Goal: Information Seeking & Learning: Understand process/instructions

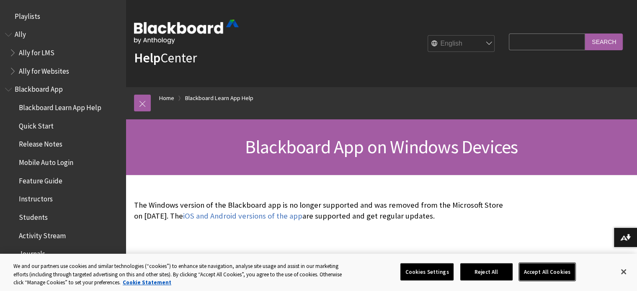
click at [532, 269] on button "Accept All Cookies" at bounding box center [547, 272] width 56 height 18
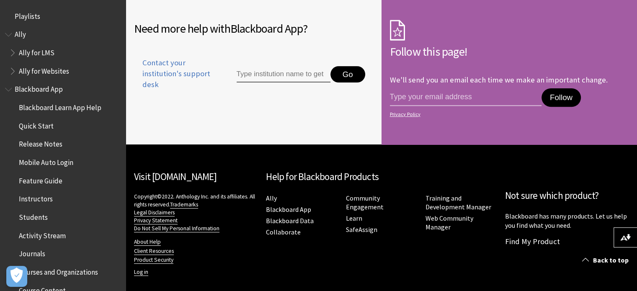
scroll to position [300, 0]
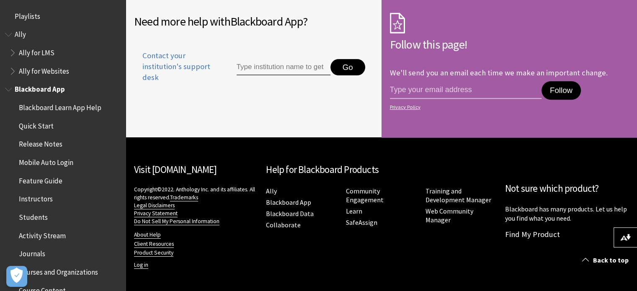
click at [77, 107] on span "Blackboard Learn App Help" at bounding box center [60, 105] width 82 height 11
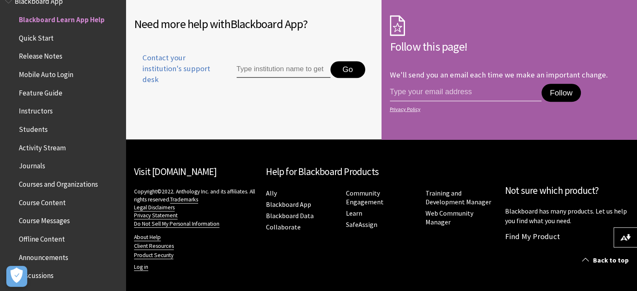
scroll to position [659, 0]
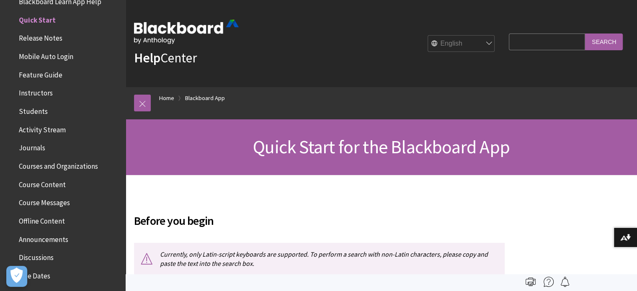
scroll to position [255, 0]
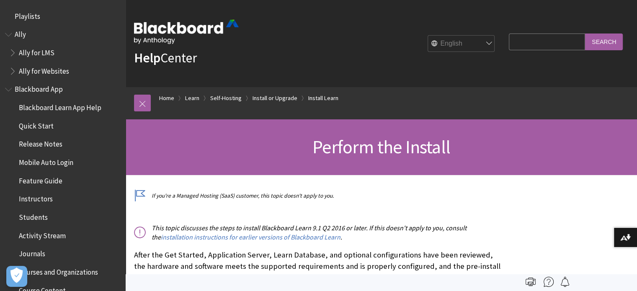
scroll to position [1123, 0]
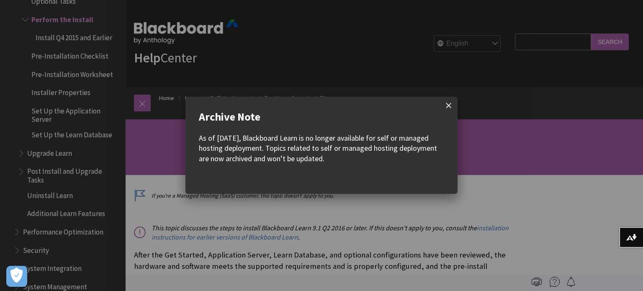
click at [453, 104] on span at bounding box center [449, 106] width 18 height 18
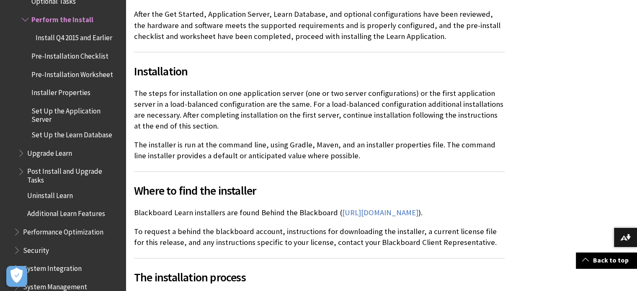
scroll to position [495, 0]
